Goal: Information Seeking & Learning: Learn about a topic

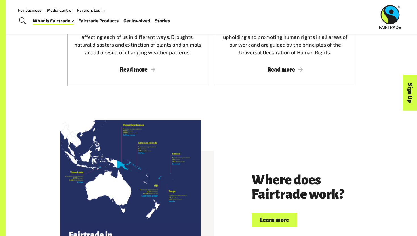
scroll to position [1136, 0]
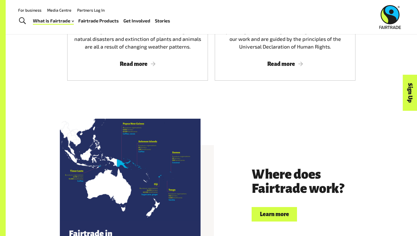
click at [289, 207] on link "Learn more" at bounding box center [274, 214] width 45 height 14
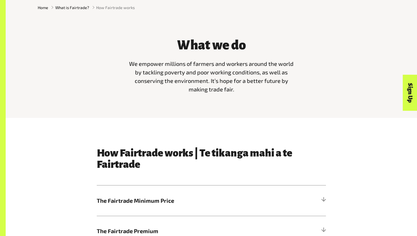
scroll to position [167, 0]
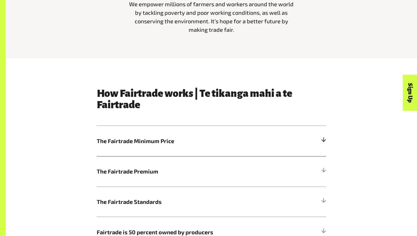
click at [173, 148] on h5 "The Fairtrade Minimum Price" at bounding box center [211, 141] width 229 height 30
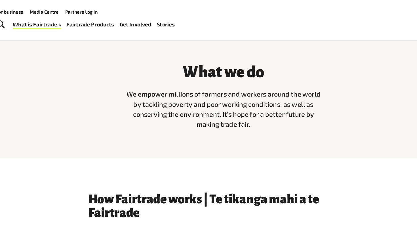
scroll to position [153, 0]
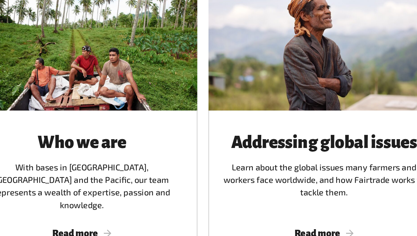
scroll to position [790, 0]
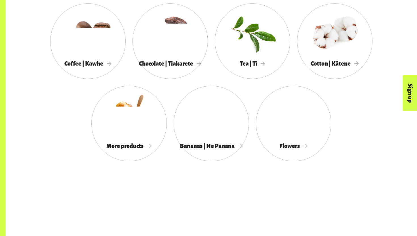
scroll to position [547, 0]
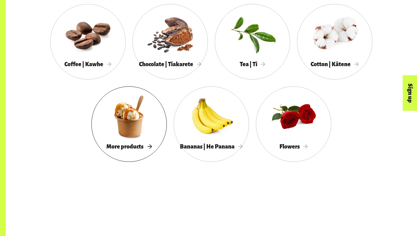
click at [133, 135] on div at bounding box center [128, 116] width 75 height 49
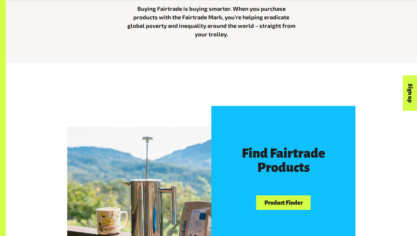
scroll to position [231, 0]
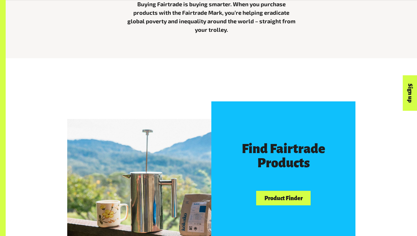
click at [292, 206] on div "Find Fairtrade Products Product Finder" at bounding box center [283, 173] width 144 height 144
click at [288, 199] on link "Product Finder" at bounding box center [283, 198] width 54 height 14
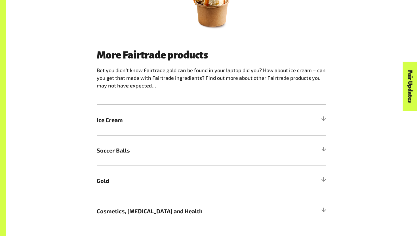
scroll to position [306, 0]
click at [128, 115] on h5 "Ice Cream" at bounding box center [211, 119] width 229 height 30
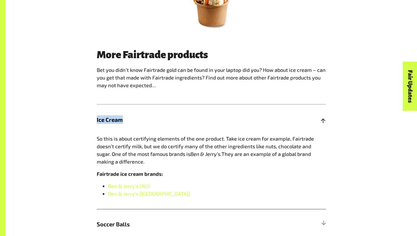
drag, startPoint x: 97, startPoint y: 117, endPoint x: 131, endPoint y: 119, distance: 34.3
click at [131, 119] on span "Ice Cream" at bounding box center [183, 119] width 172 height 9
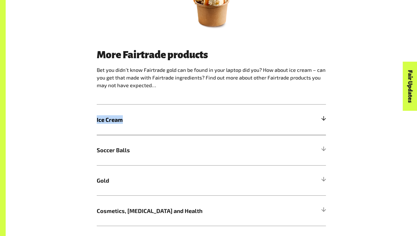
copy span "Ice Cream"
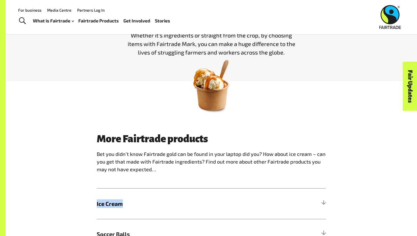
scroll to position [174, 0]
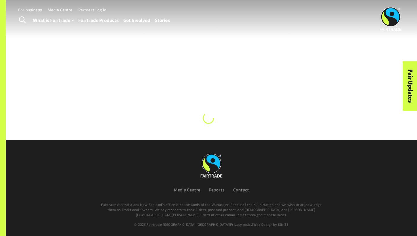
scroll to position [3, 0]
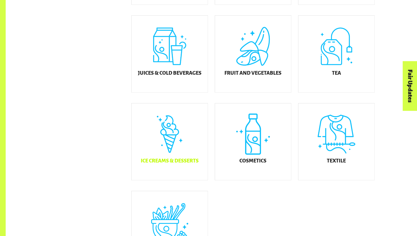
click at [184, 164] on h5 "Ice Creams & Desserts" at bounding box center [170, 161] width 58 height 6
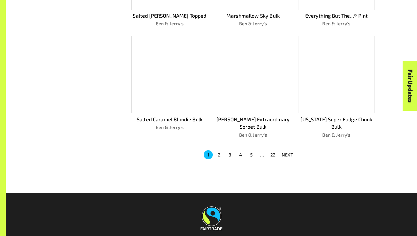
scroll to position [405, 0]
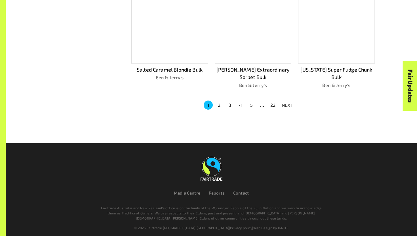
click at [221, 104] on button "2" at bounding box center [218, 104] width 9 height 9
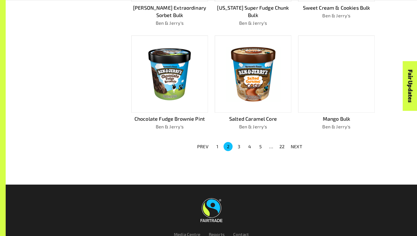
scroll to position [399, 0]
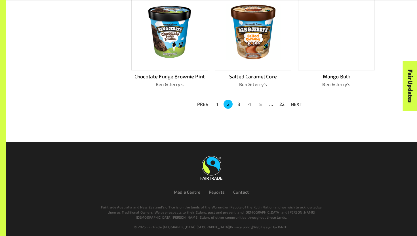
click at [239, 103] on button "3" at bounding box center [238, 104] width 9 height 9
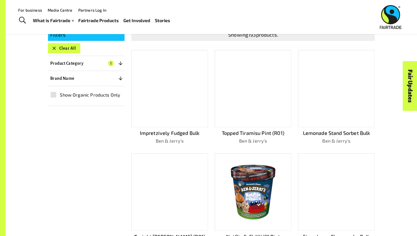
scroll to position [0, 0]
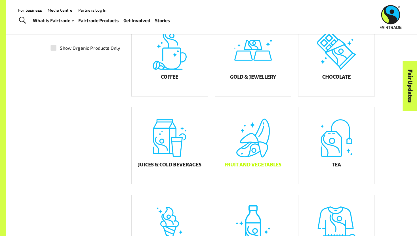
scroll to position [145, 0]
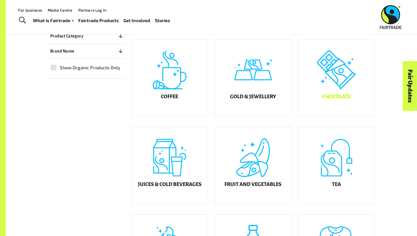
click at [342, 74] on div "Chocolate" at bounding box center [336, 77] width 76 height 77
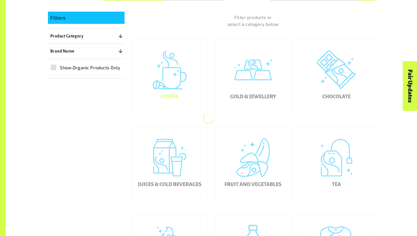
click at [185, 92] on div "Coffee" at bounding box center [170, 77] width 76 height 77
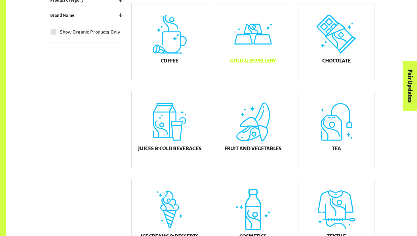
scroll to position [186, 0]
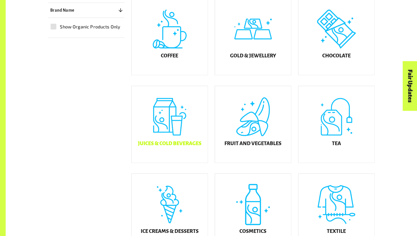
click at [199, 120] on div "Juices & Cold Beverages" at bounding box center [170, 124] width 76 height 77
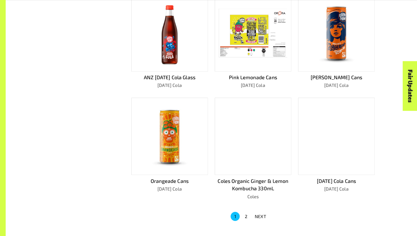
scroll to position [295, 0]
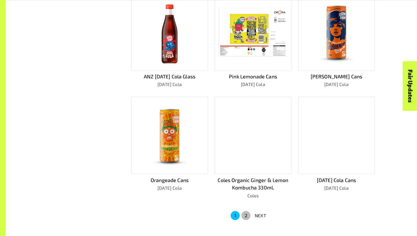
click at [248, 214] on button "2" at bounding box center [245, 215] width 9 height 9
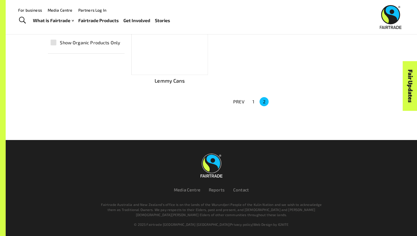
scroll to position [66, 0]
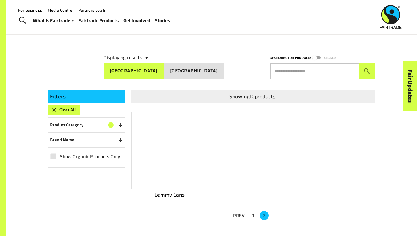
click at [254, 212] on button "1" at bounding box center [253, 215] width 9 height 9
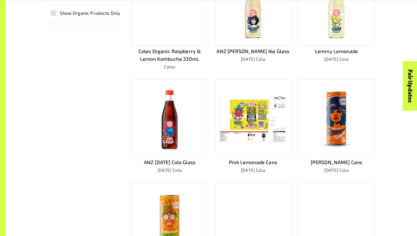
scroll to position [212, 0]
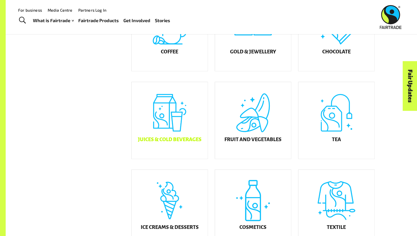
scroll to position [186, 0]
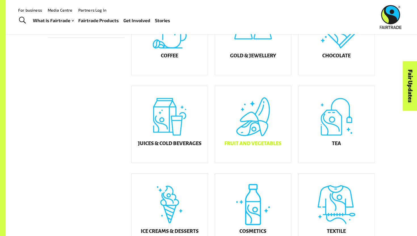
click at [252, 118] on div "Fruit and Vegetables" at bounding box center [253, 124] width 76 height 77
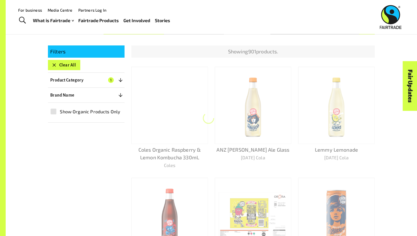
scroll to position [101, 0]
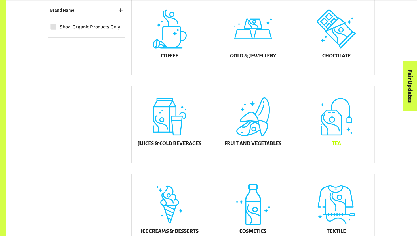
click at [328, 110] on div "Tea" at bounding box center [336, 124] width 76 height 77
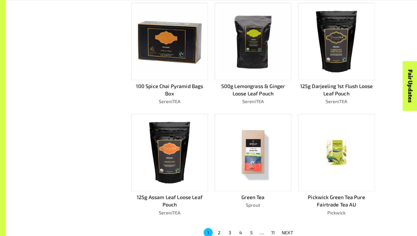
scroll to position [281, 0]
